Goal: Task Accomplishment & Management: Manage account settings

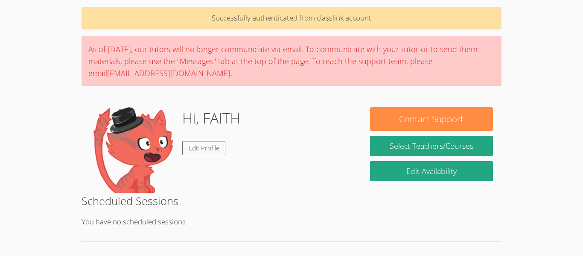
scroll to position [32, 0]
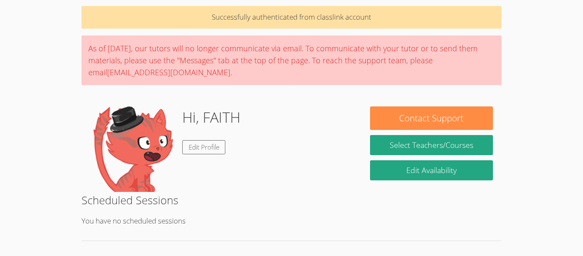
click at [178, 223] on p "You have no scheduled sessions" at bounding box center [292, 221] width 420 height 12
click at [181, 217] on p "You have no scheduled sessions" at bounding box center [292, 221] width 420 height 12
click at [176, 228] on div "Scheduled Sessions You have no scheduled sessions" at bounding box center [292, 216] width 420 height 49
click at [188, 227] on p "You have no scheduled sessions" at bounding box center [292, 221] width 420 height 12
click at [170, 219] on p "You have no scheduled sessions" at bounding box center [292, 221] width 420 height 12
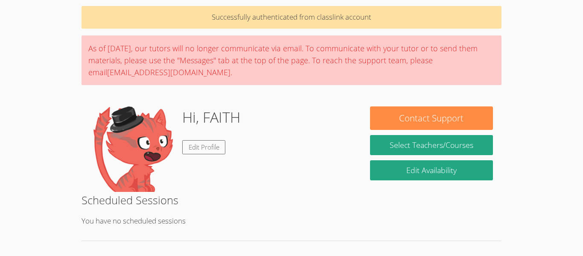
click at [167, 187] on img at bounding box center [132, 148] width 85 height 85
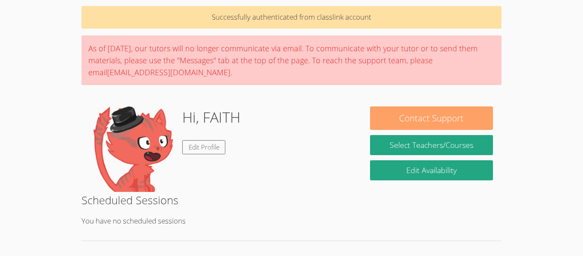
click at [462, 107] on button "Contact Support" at bounding box center [431, 117] width 123 height 23
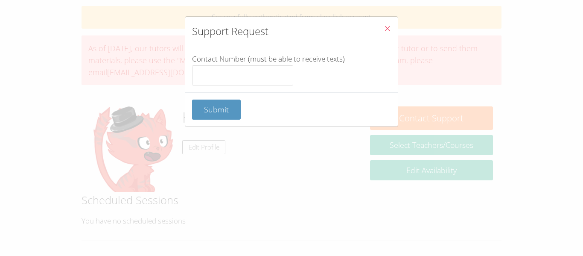
click at [447, 123] on div "Support Request Contact Number (must be able to receive texts) Submit" at bounding box center [291, 128] width 583 height 256
click at [271, 79] on input "Contact Number (must be able to receive texts)" at bounding box center [242, 75] width 101 height 20
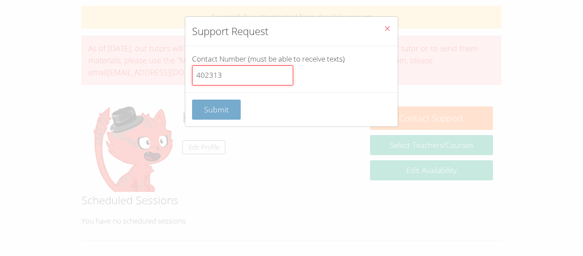
type input "402313"
click at [222, 118] on button "Submit" at bounding box center [216, 110] width 49 height 20
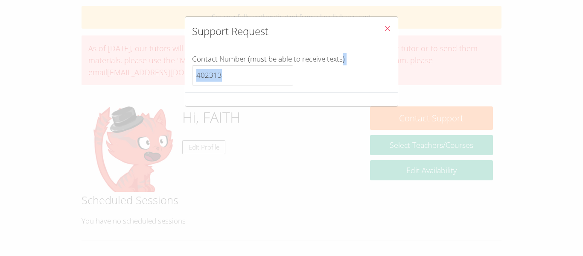
click at [227, 114] on div "Support Request Contact Number (must be able to receive texts) 402313" at bounding box center [291, 128] width 583 height 256
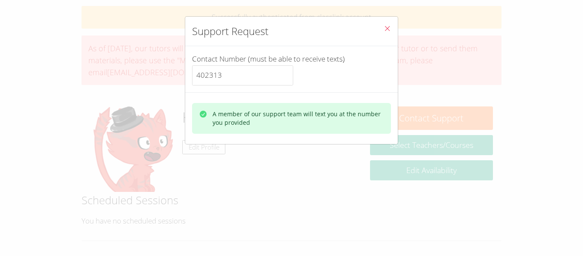
click at [395, 26] on button "Close" at bounding box center [387, 30] width 21 height 26
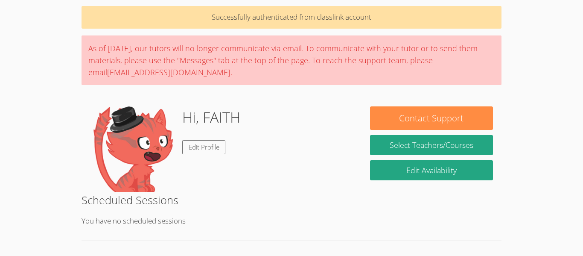
click at [219, 149] on link "Edit Profile" at bounding box center [204, 147] width 44 height 14
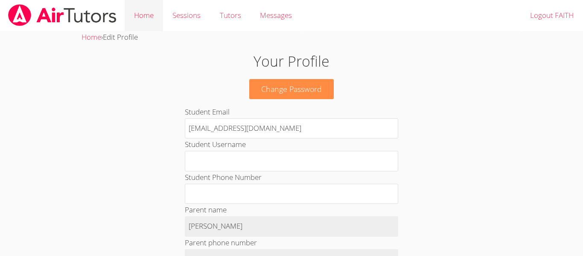
click at [143, 26] on link "Home" at bounding box center [144, 15] width 38 height 31
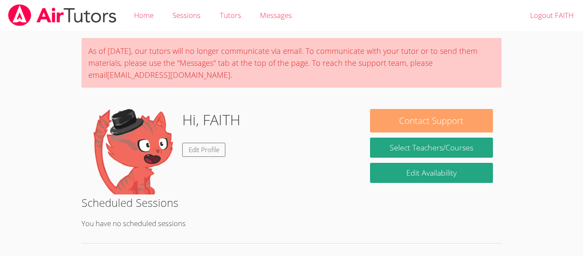
click at [475, 120] on button "Contact Support" at bounding box center [431, 120] width 123 height 23
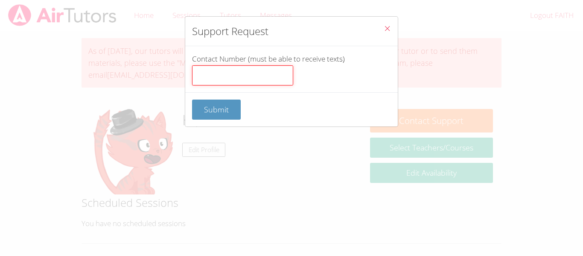
click at [254, 80] on input "Contact Number (must be able to receive texts)" at bounding box center [242, 75] width 101 height 20
type input "402313"
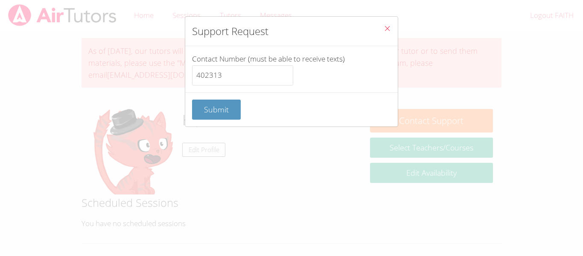
click at [211, 126] on div "Submit" at bounding box center [291, 109] width 213 height 34
click at [217, 102] on button "Submit" at bounding box center [216, 110] width 49 height 20
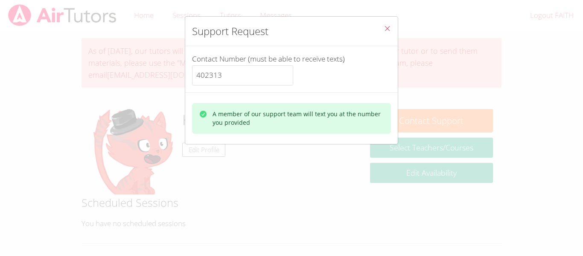
click at [209, 116] on div "A member of our support team will text you at the number you provided" at bounding box center [291, 118] width 185 height 17
click at [280, 113] on div "A member of our support team will text you at the number you provided" at bounding box center [299, 118] width 172 height 17
click at [284, 123] on div "A member of our support team will text you at the number you provided" at bounding box center [299, 118] width 172 height 17
click at [288, 120] on div "A member of our support team will text you at the number you provided" at bounding box center [299, 118] width 172 height 17
click at [287, 120] on div "A member of our support team will text you at the number you provided" at bounding box center [299, 118] width 172 height 17
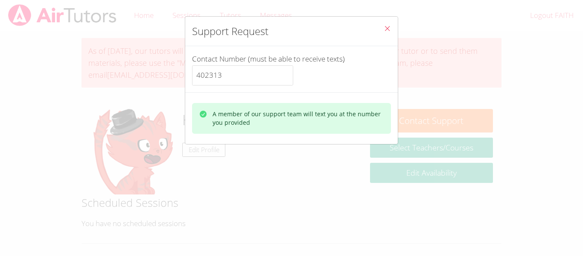
click at [269, 120] on div "A member of our support team will text you at the number you provided" at bounding box center [299, 118] width 172 height 17
click at [246, 120] on div "A member of our support team will text you at the number you provided" at bounding box center [299, 118] width 172 height 17
click at [258, 128] on div "A member of our support team will text you at the number you provided" at bounding box center [291, 118] width 199 height 31
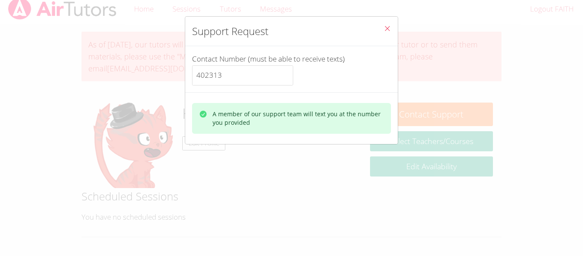
scroll to position [13, 0]
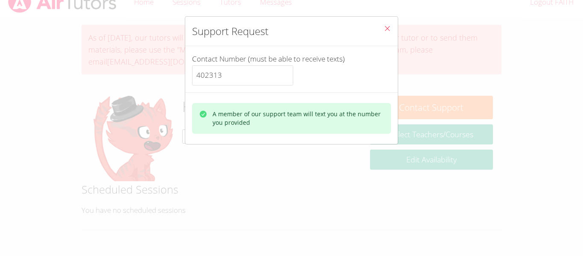
click at [384, 17] on button "Close" at bounding box center [387, 30] width 21 height 26
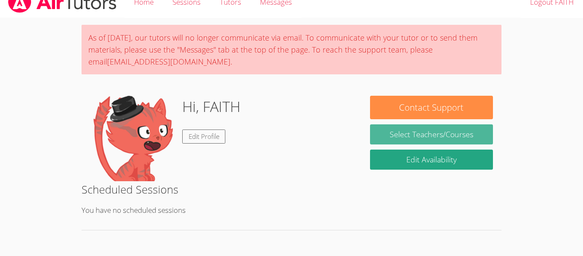
click at [390, 127] on link "Select Teachers/Courses" at bounding box center [431, 134] width 123 height 20
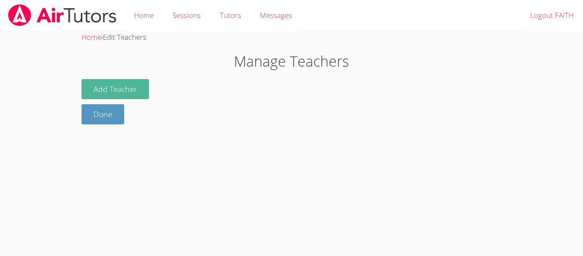
click at [87, 80] on button "Add Teacher" at bounding box center [115, 89] width 67 height 20
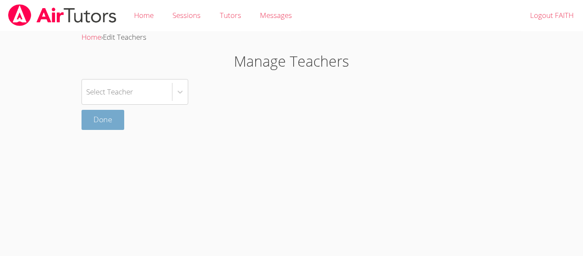
click at [88, 126] on link "Done" at bounding box center [103, 120] width 43 height 20
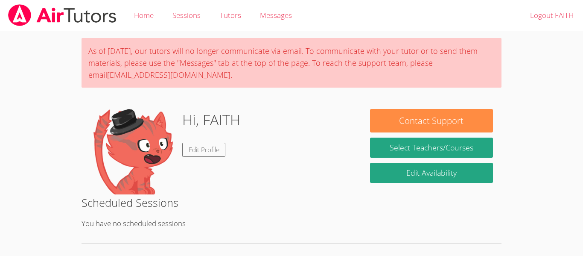
click at [583, 105] on body "Home Sessions Tutors Messages Logout FAITH As of [DATE], our tutors will no lon…" at bounding box center [291, 128] width 583 height 256
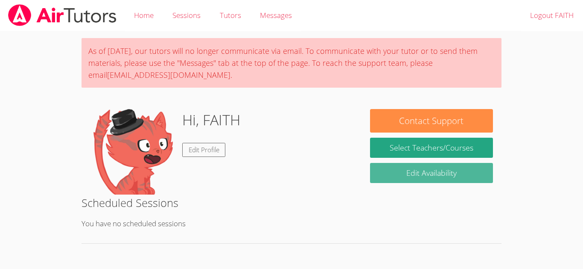
click at [471, 174] on link "Edit Availability" at bounding box center [431, 173] width 123 height 20
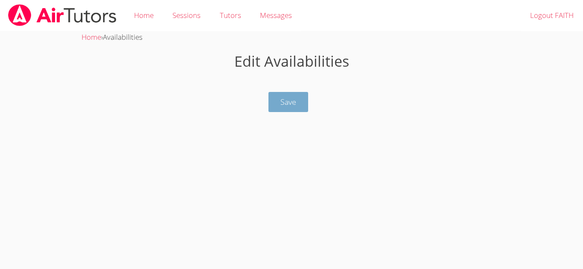
click at [284, 110] on button "Save" at bounding box center [289, 102] width 40 height 20
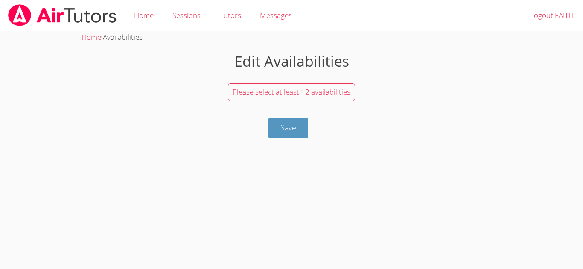
click at [328, 98] on div "Please select at least 12 availabilities" at bounding box center [291, 92] width 127 height 18
click at [334, 90] on span "Please select at least 12 availabilities" at bounding box center [292, 92] width 118 height 10
click at [332, 103] on div "Please select at least 12 availabilities" at bounding box center [292, 92] width 420 height 26
click at [325, 95] on span "Please select at least 12 availabilities" at bounding box center [292, 92] width 118 height 10
click at [330, 94] on span "Please select at least 12 availabilities" at bounding box center [292, 92] width 118 height 10
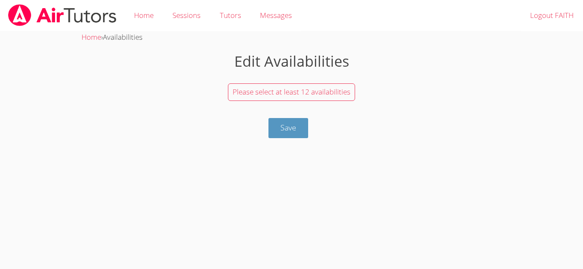
click at [338, 87] on span "Please select at least 12 availabilities" at bounding box center [292, 92] width 118 height 10
click at [335, 89] on span "Please select at least 12 availabilities" at bounding box center [292, 92] width 118 height 10
click at [294, 132] on span "Save" at bounding box center [289, 127] width 16 height 10
click at [279, 137] on button "Save" at bounding box center [289, 128] width 40 height 20
click at [284, 135] on button "Save" at bounding box center [289, 128] width 40 height 20
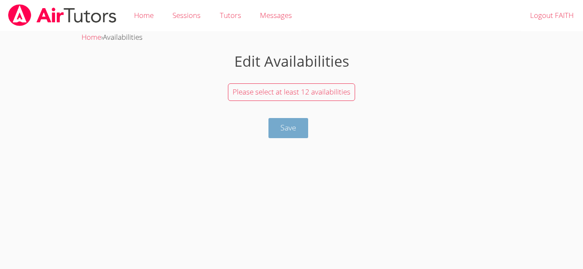
click at [296, 138] on button "Save" at bounding box center [289, 128] width 40 height 20
